Goal: Find specific page/section: Find specific page/section

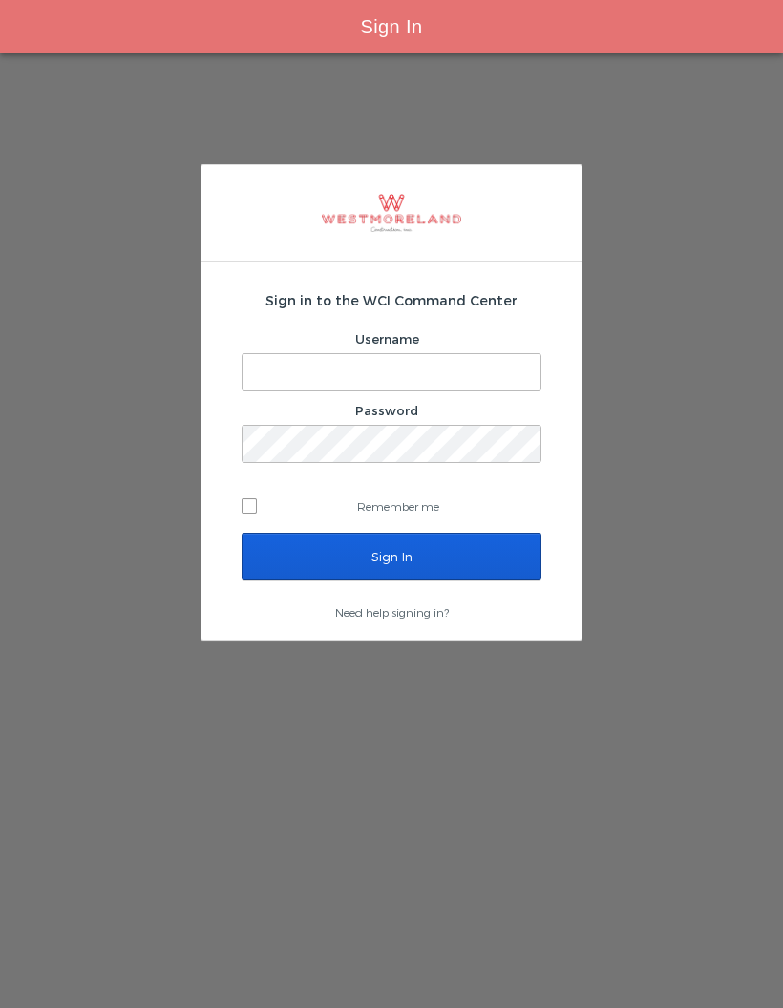
click at [462, 579] on input "Sign In" at bounding box center [392, 557] width 300 height 48
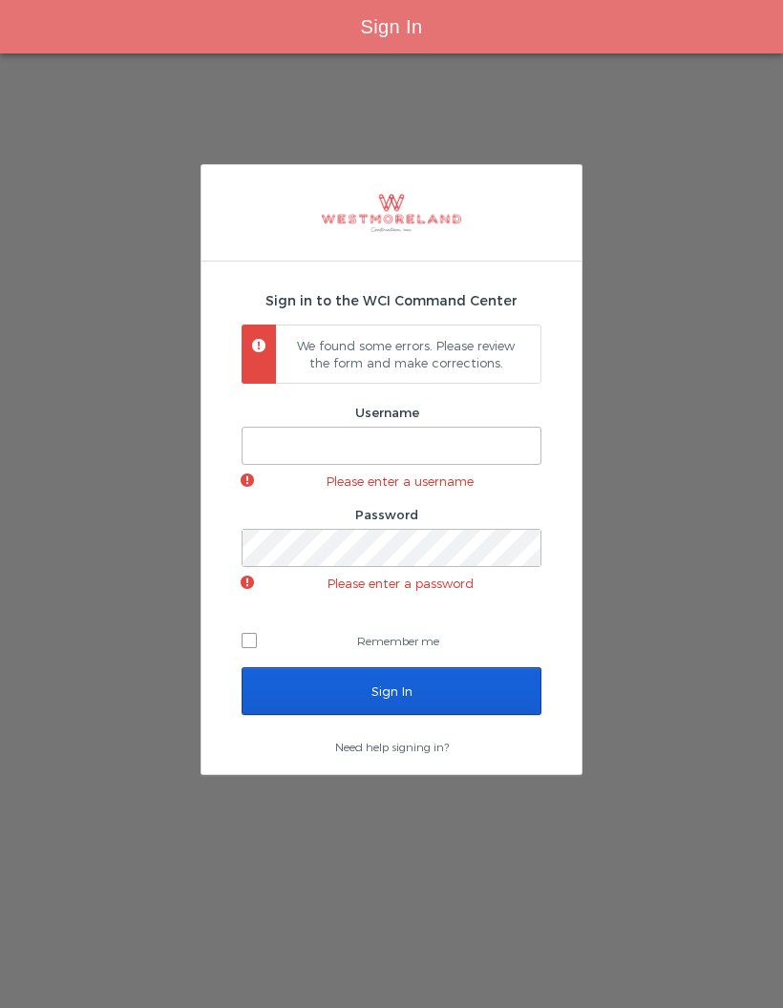
scroll to position [76, 0]
click at [418, 428] on input "Username" at bounding box center [391, 446] width 298 height 36
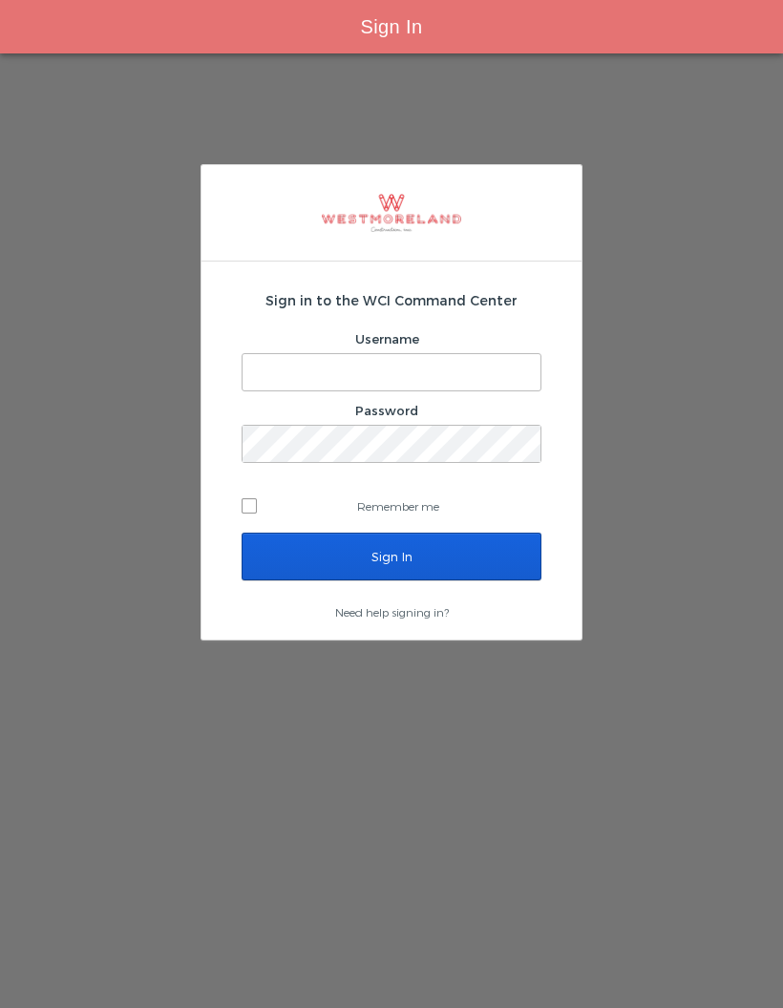
type input "[EMAIL_ADDRESS][PERSON_NAME][DOMAIN_NAME]"
click at [494, 549] on input "Sign In" at bounding box center [392, 557] width 300 height 48
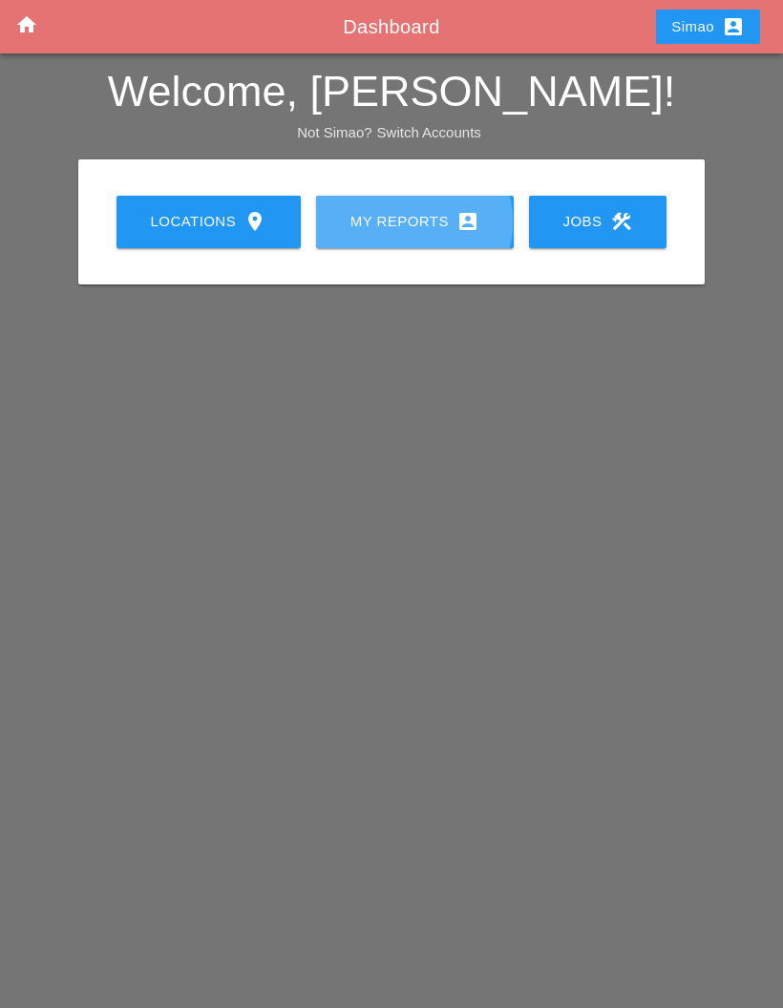
click at [397, 232] on div "My Reports account_box" at bounding box center [415, 221] width 137 height 23
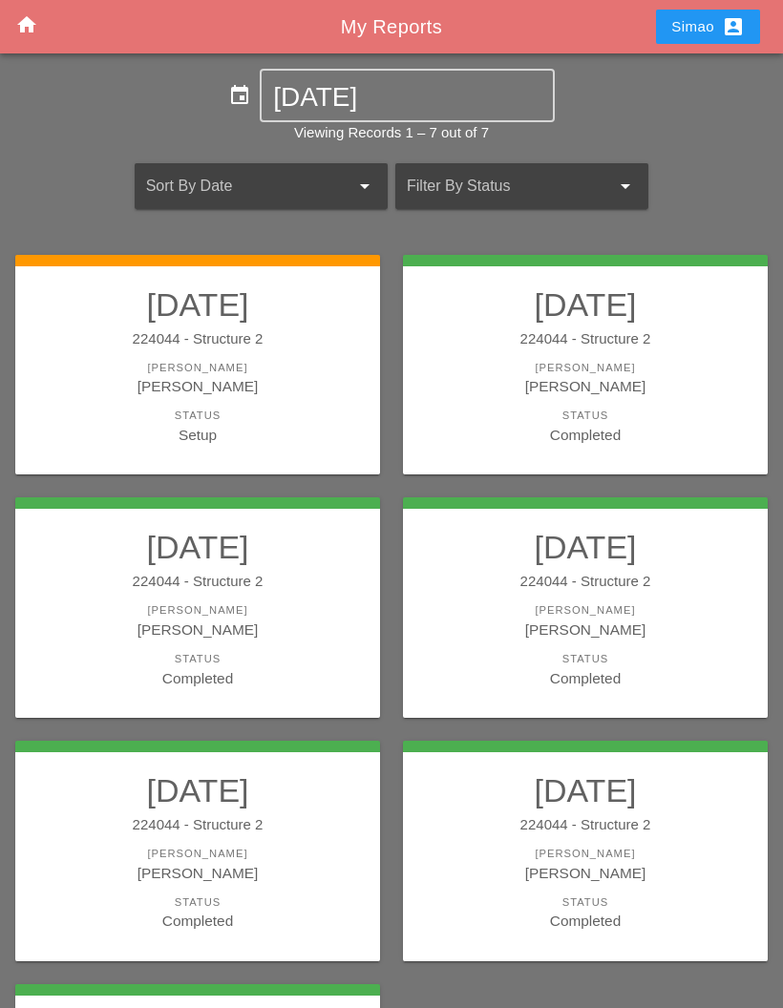
click at [277, 390] on div "[PERSON_NAME]" at bounding box center [197, 386] width 326 height 22
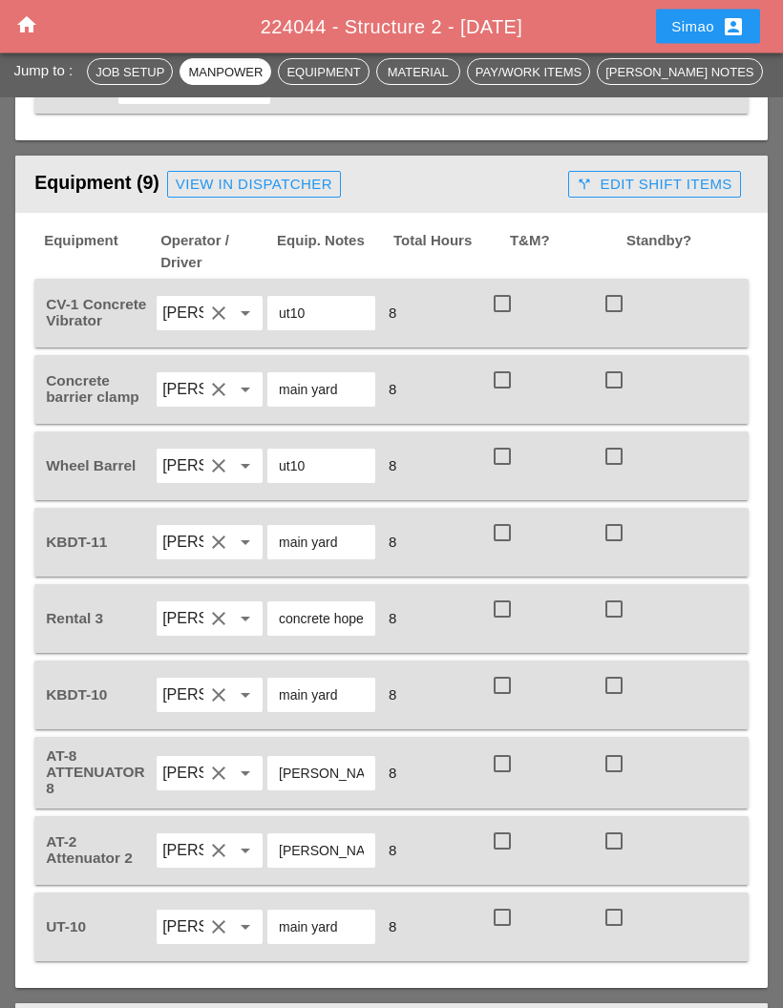
scroll to position [1717, 0]
